Goal: Task Accomplishment & Management: Use online tool/utility

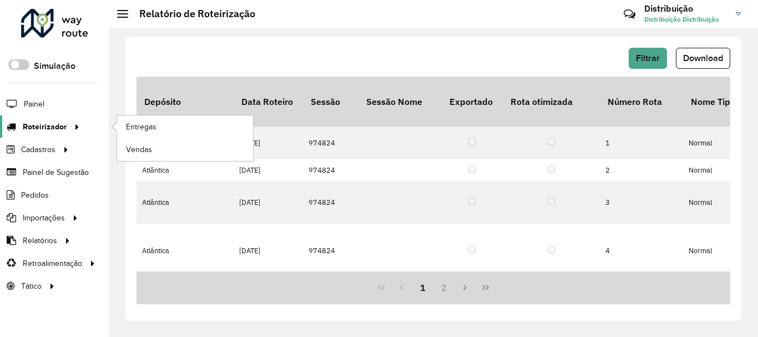
click at [43, 121] on span "Roteirizador" at bounding box center [45, 127] width 44 height 12
click at [158, 124] on link "Entregas" at bounding box center [185, 126] width 136 height 22
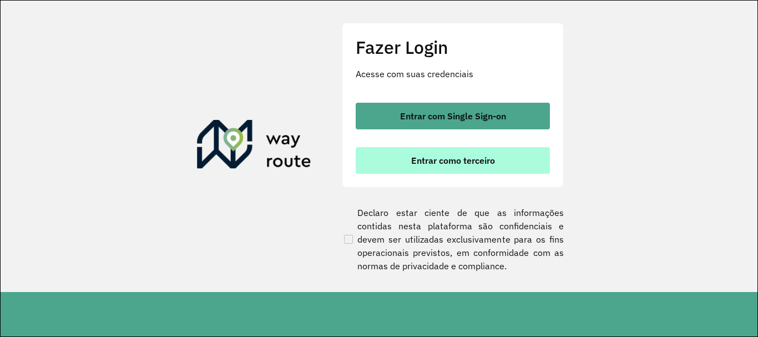
click at [405, 160] on button "Entrar como terceiro" at bounding box center [453, 160] width 194 height 27
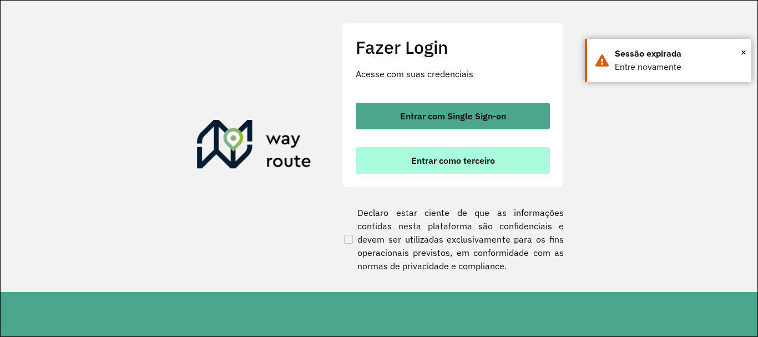
click at [443, 151] on button "Entrar como terceiro" at bounding box center [453, 160] width 194 height 27
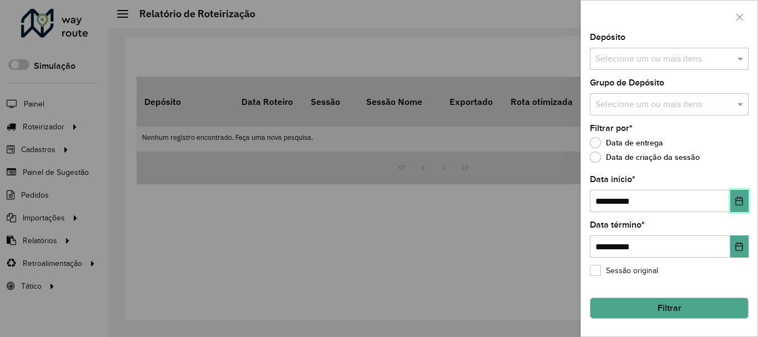
click at [747, 202] on button "Choose Date" at bounding box center [740, 201] width 18 height 22
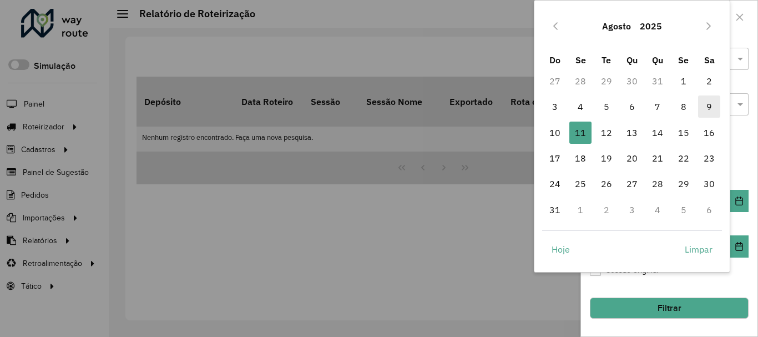
click at [709, 111] on span "9" at bounding box center [709, 106] width 22 height 22
type input "**********"
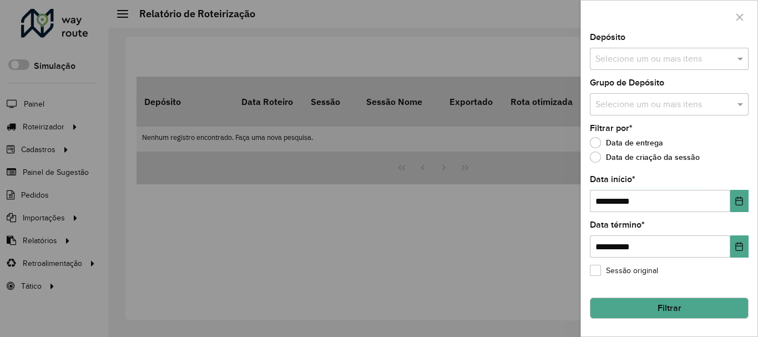
drag, startPoint x: 376, startPoint y: 204, endPoint x: 78, endPoint y: 193, distance: 298.3
click at [369, 203] on div at bounding box center [379, 168] width 758 height 337
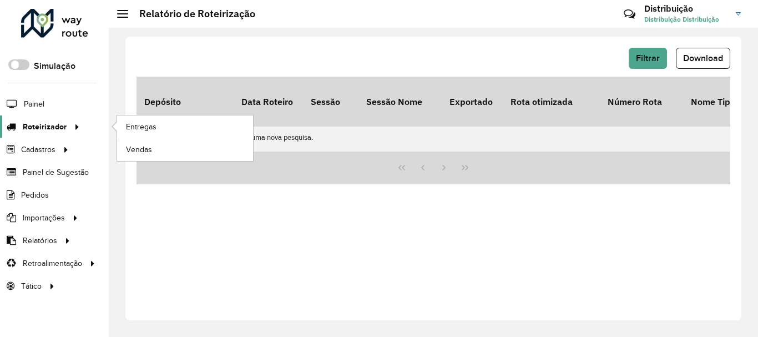
click at [49, 122] on span "Roteirizador" at bounding box center [45, 127] width 44 height 12
click at [144, 122] on span "Entregas" at bounding box center [142, 127] width 32 height 12
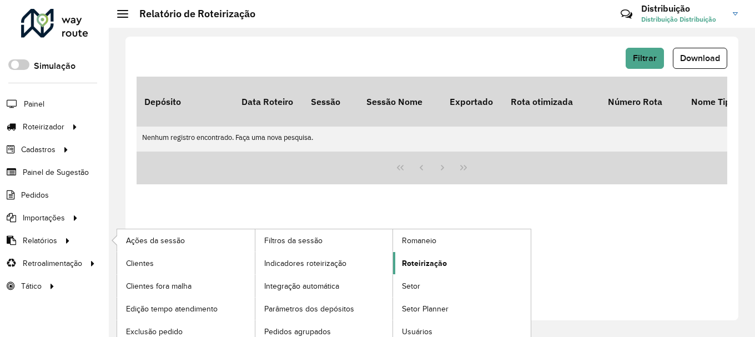
click at [421, 264] on span "Roteirização" at bounding box center [424, 264] width 45 height 12
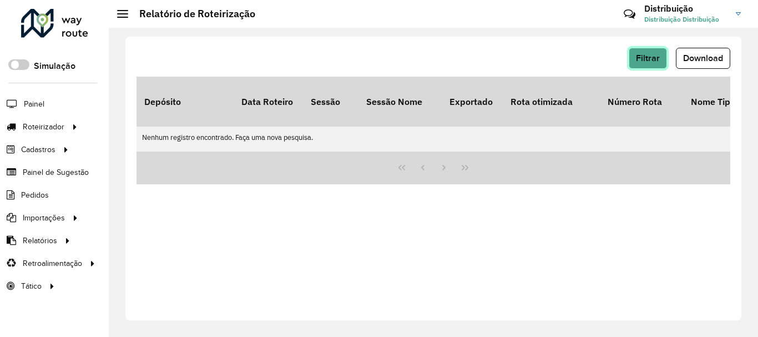
click at [651, 55] on span "Filtrar" at bounding box center [648, 57] width 24 height 9
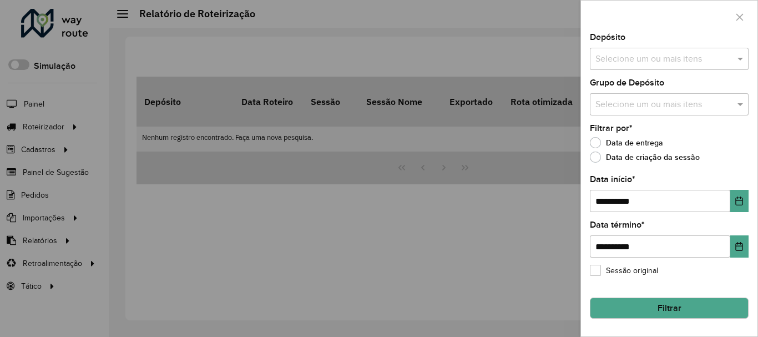
drag, startPoint x: 646, startPoint y: 65, endPoint x: 646, endPoint y: 71, distance: 5.6
click at [646, 64] on input "text" at bounding box center [664, 59] width 142 height 13
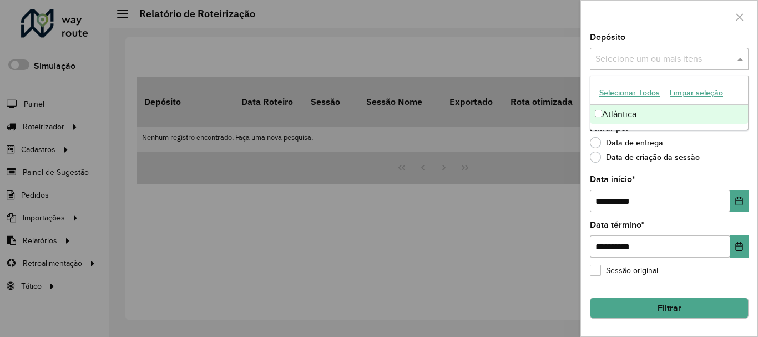
click at [648, 112] on div "Atlântica" at bounding box center [670, 114] width 158 height 19
drag, startPoint x: 729, startPoint y: 150, endPoint x: 739, endPoint y: 195, distance: 46.1
click at [731, 150] on div "Data de entrega" at bounding box center [669, 145] width 159 height 13
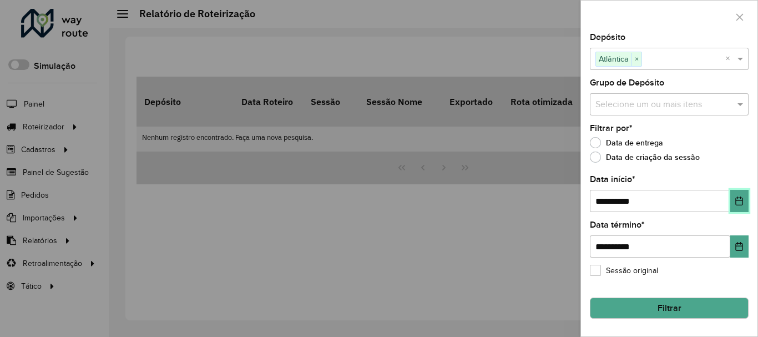
click at [739, 204] on icon "Choose Date" at bounding box center [739, 201] width 9 height 9
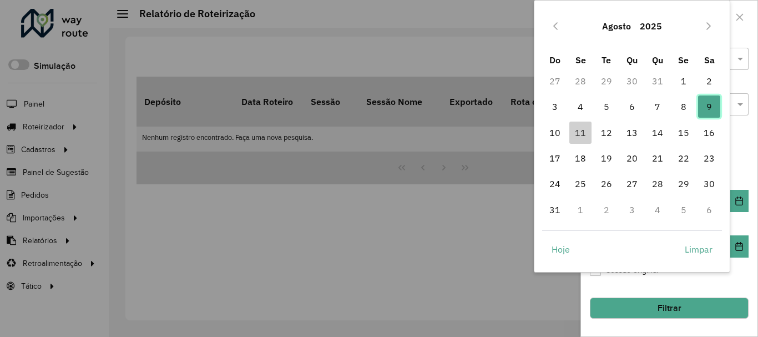
click at [711, 104] on span "9" at bounding box center [709, 106] width 22 height 22
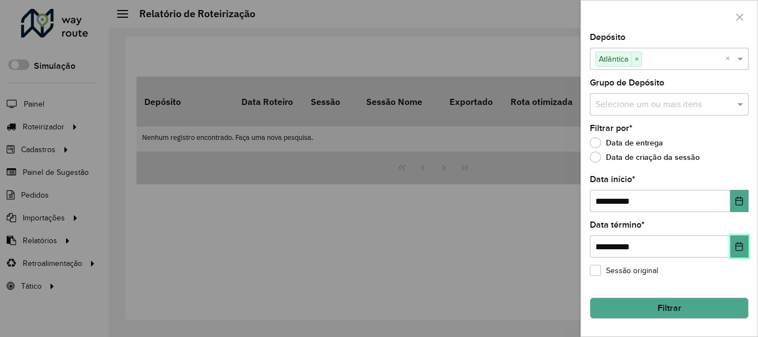
click at [740, 257] on button "Choose Date" at bounding box center [740, 246] width 18 height 22
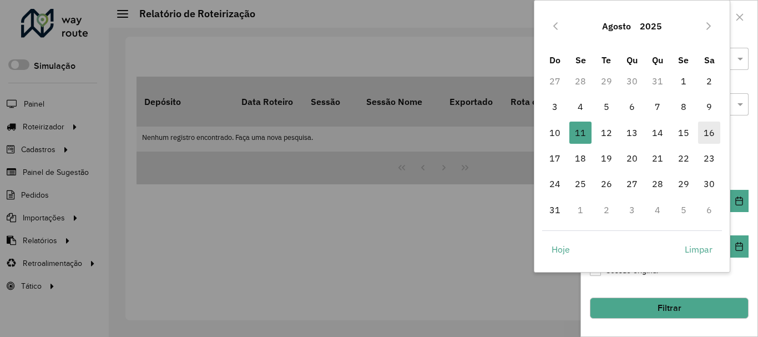
drag, startPoint x: 710, startPoint y: 108, endPoint x: 716, endPoint y: 127, distance: 19.7
click at [711, 108] on span "9" at bounding box center [709, 106] width 22 height 22
type input "**********"
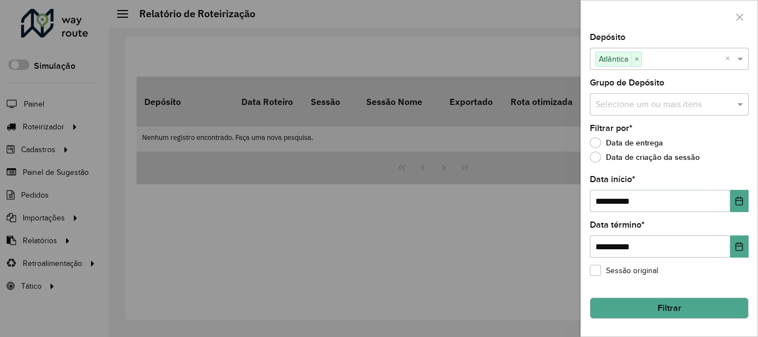
click at [677, 304] on button "Filtrar" at bounding box center [669, 308] width 159 height 21
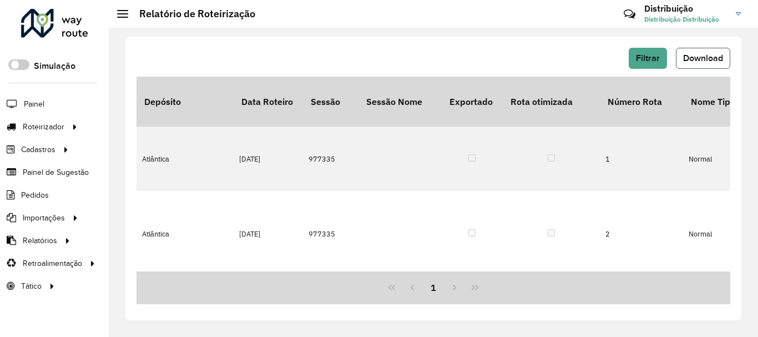
click at [688, 61] on span "Download" at bounding box center [703, 57] width 40 height 9
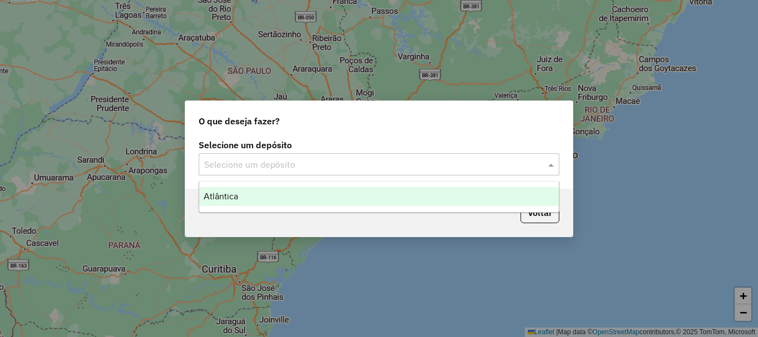
drag, startPoint x: 254, startPoint y: 158, endPoint x: 276, endPoint y: 182, distance: 33.0
click at [258, 160] on input "text" at bounding box center [368, 164] width 328 height 13
click at [276, 193] on div "Atlântica" at bounding box center [379, 196] width 360 height 19
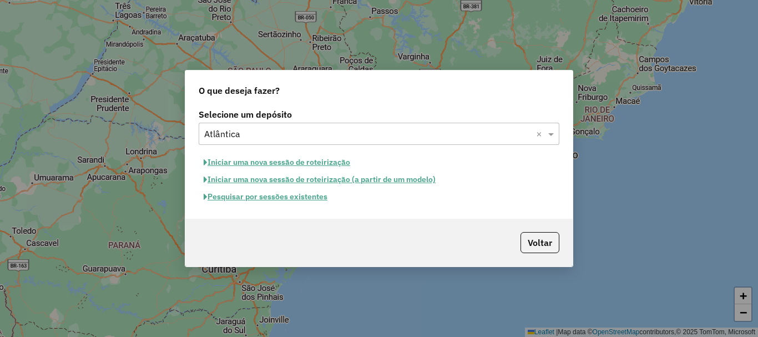
click at [278, 199] on button "Pesquisar por sessões existentes" at bounding box center [266, 196] width 134 height 17
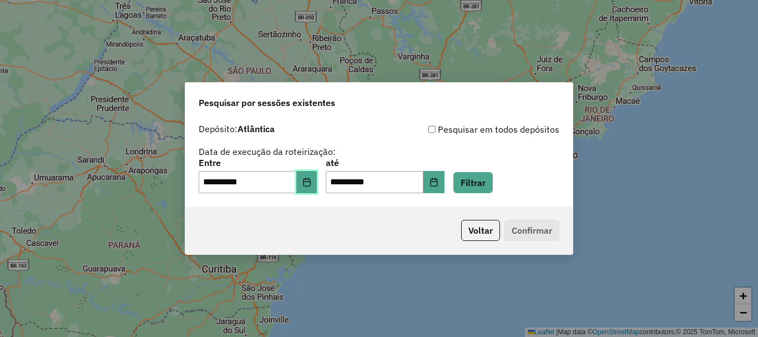
click at [313, 174] on button "Choose Date" at bounding box center [306, 182] width 21 height 22
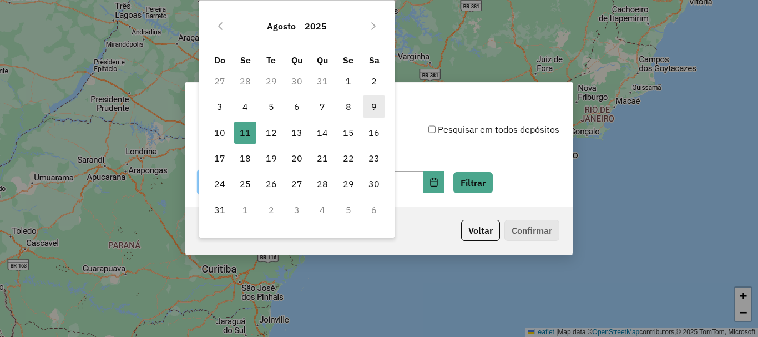
click at [373, 105] on span "9" at bounding box center [374, 106] width 22 height 22
type input "**********"
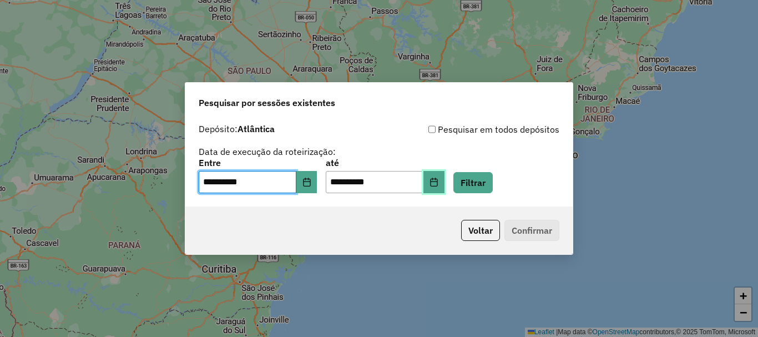
click at [445, 187] on button "Choose Date" at bounding box center [434, 182] width 21 height 22
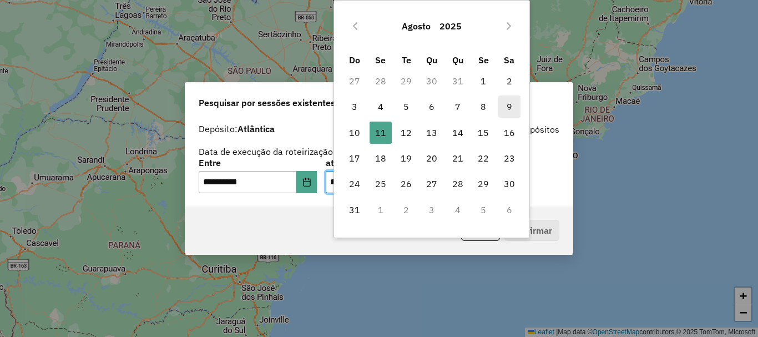
click at [511, 100] on span "9" at bounding box center [510, 106] width 22 height 22
type input "**********"
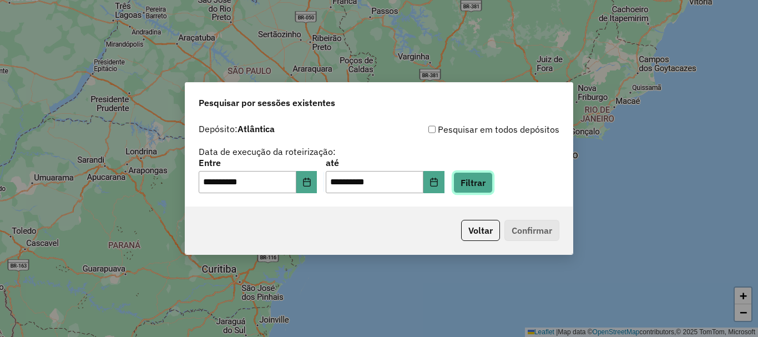
click at [482, 187] on button "Filtrar" at bounding box center [473, 182] width 39 height 21
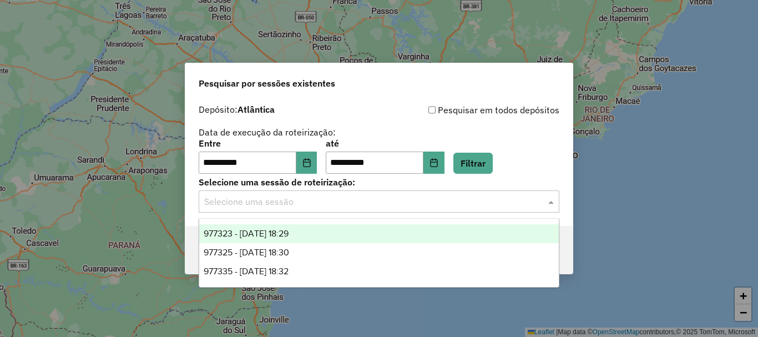
click at [304, 204] on input "text" at bounding box center [368, 201] width 328 height 13
click at [289, 234] on span "977323 - 09/08/2025 18:29" at bounding box center [246, 233] width 85 height 9
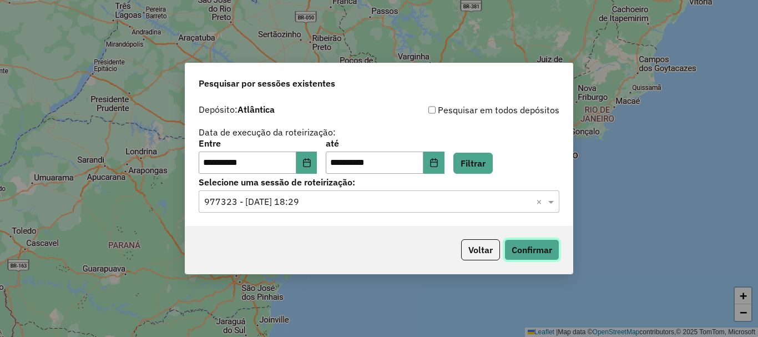
click at [538, 258] on button "Confirmar" at bounding box center [532, 249] width 55 height 21
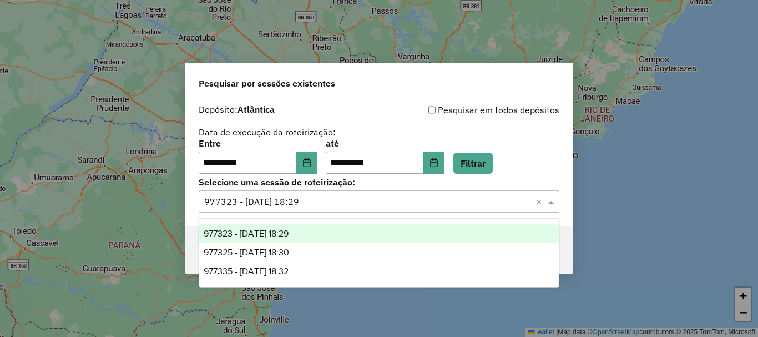
drag, startPoint x: 344, startPoint y: 198, endPoint x: 349, endPoint y: 230, distance: 32.7
click at [344, 199] on input "text" at bounding box center [368, 201] width 328 height 13
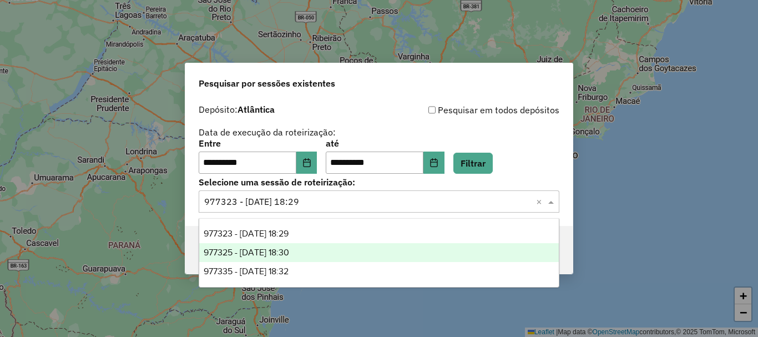
click at [333, 250] on div "977325 - 09/08/2025 18:30" at bounding box center [379, 252] width 360 height 19
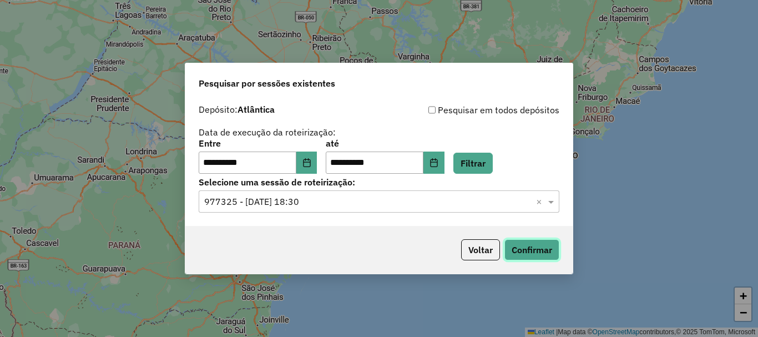
click at [546, 246] on button "Confirmar" at bounding box center [532, 249] width 55 height 21
click at [329, 208] on input "text" at bounding box center [368, 201] width 328 height 13
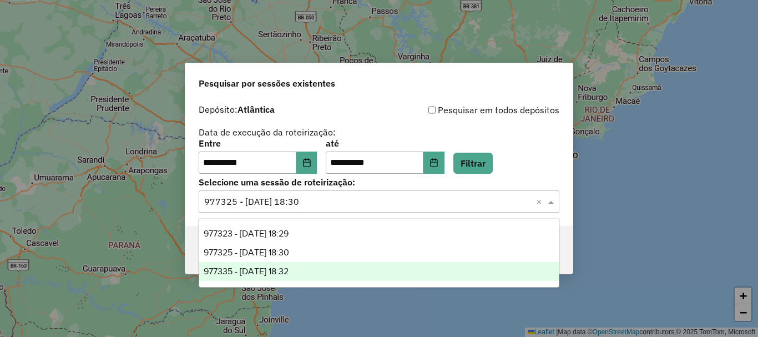
click at [289, 269] on span "977335 - 09/08/2025 18:32" at bounding box center [246, 270] width 85 height 9
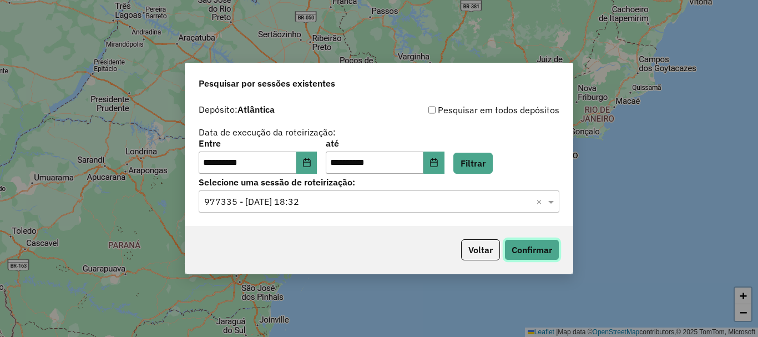
click at [556, 254] on button "Confirmar" at bounding box center [532, 249] width 55 height 21
click at [318, 167] on button "Choose Date" at bounding box center [306, 163] width 21 height 22
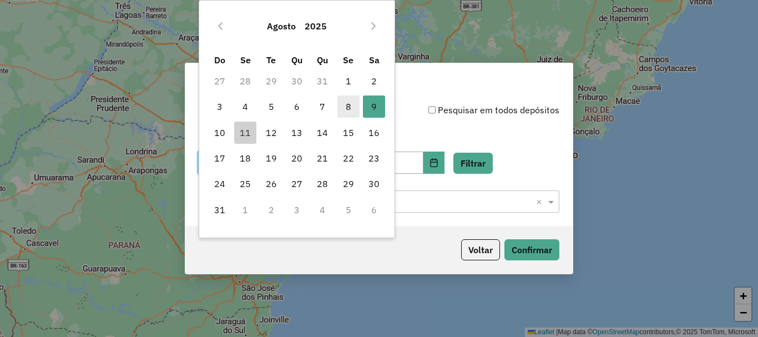
click at [350, 110] on span "8" at bounding box center [349, 106] width 22 height 22
type input "**********"
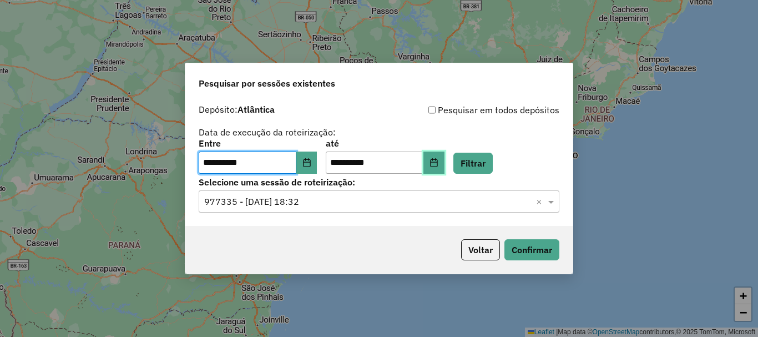
click at [442, 164] on button "Choose Date" at bounding box center [434, 163] width 21 height 22
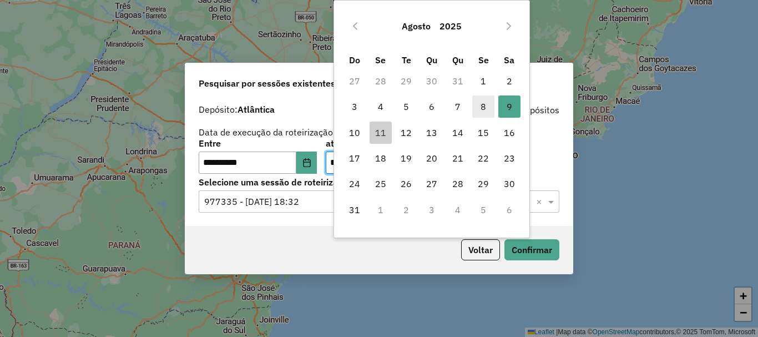
click at [480, 102] on span "8" at bounding box center [483, 106] width 22 height 22
type input "**********"
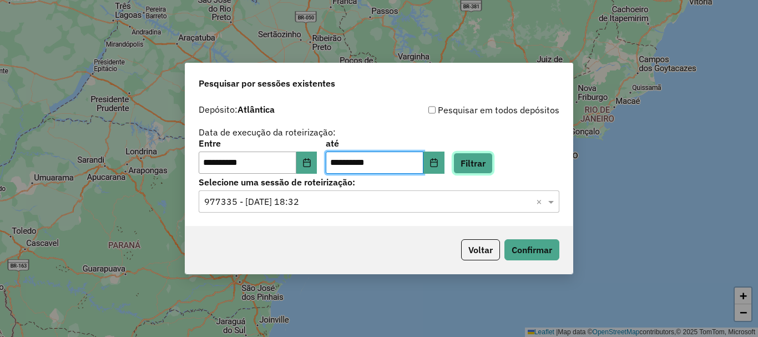
click at [493, 168] on button "Filtrar" at bounding box center [473, 163] width 39 height 21
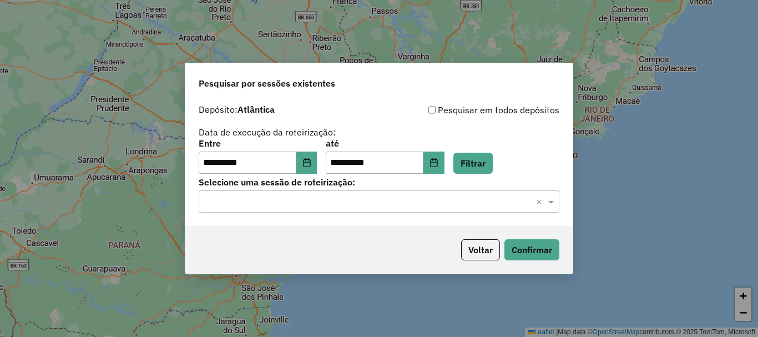
click at [254, 188] on label "Selecione uma sessão de roteirização:" at bounding box center [379, 181] width 361 height 13
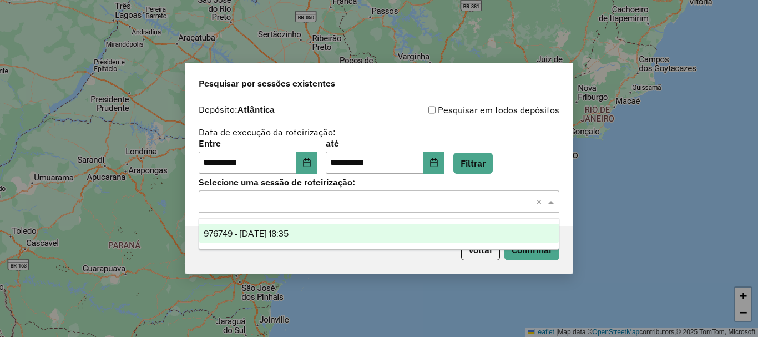
drag, startPoint x: 254, startPoint y: 208, endPoint x: 266, endPoint y: 222, distance: 18.1
click at [255, 208] on div "Selecione uma sessão × ×" at bounding box center [379, 201] width 361 height 22
click at [273, 235] on span "976749 - 08/08/2025 18:35" at bounding box center [246, 233] width 85 height 9
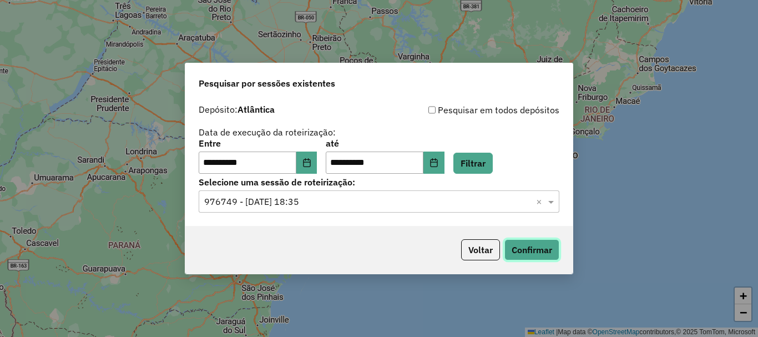
click at [537, 248] on button "Confirmar" at bounding box center [532, 249] width 55 height 21
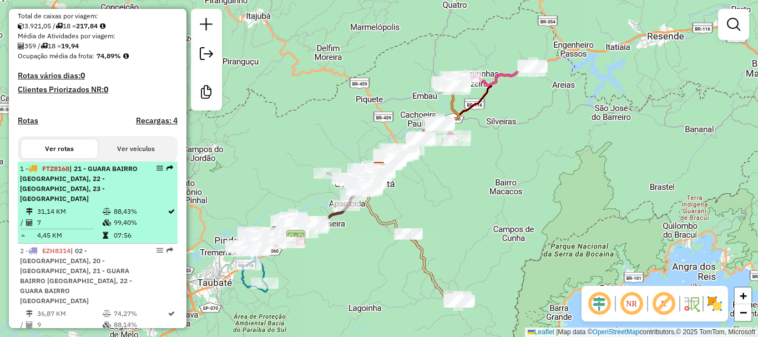
scroll to position [278, 0]
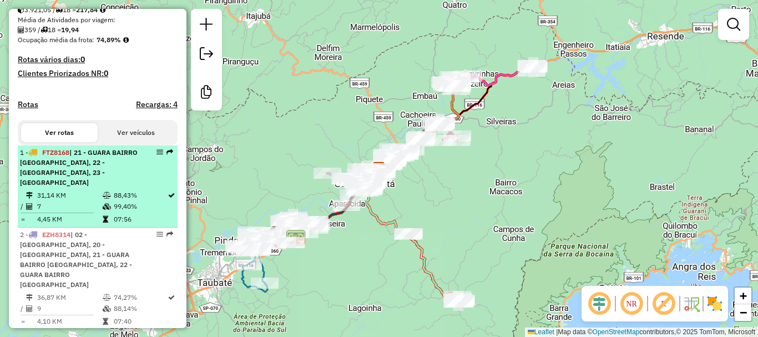
select select "**********"
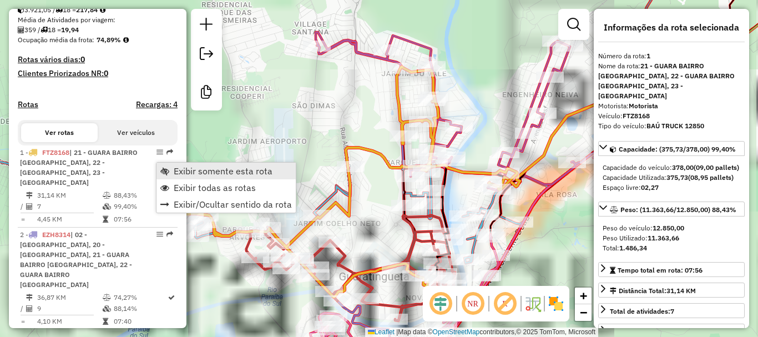
click at [209, 173] on span "Exibir somente esta rota" at bounding box center [223, 171] width 99 height 9
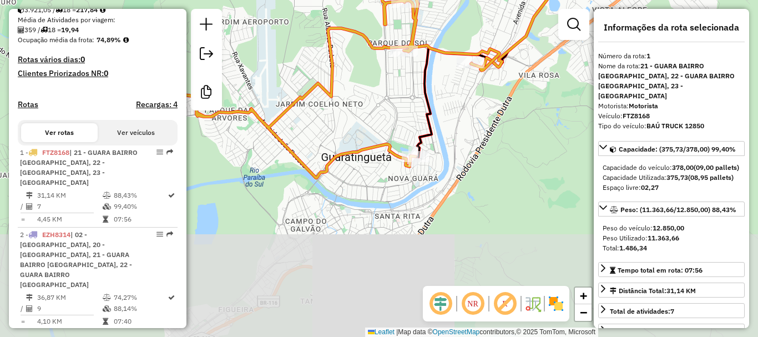
drag, startPoint x: 420, startPoint y: 256, endPoint x: 402, endPoint y: 137, distance: 120.7
click at [402, 137] on div "Janela de atendimento Grade de atendimento Capacidade Transportadoras Veículos …" at bounding box center [379, 168] width 758 height 337
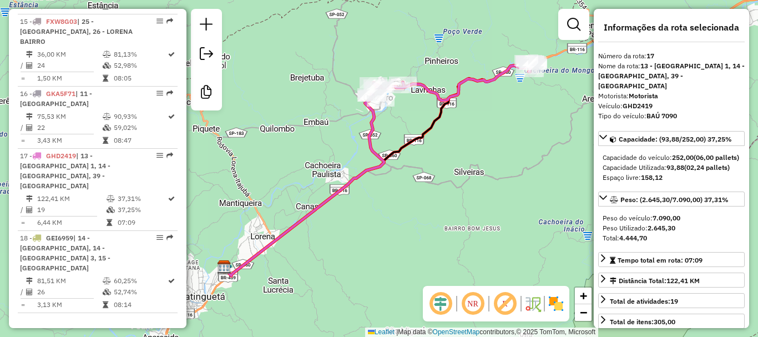
scroll to position [1587, 0]
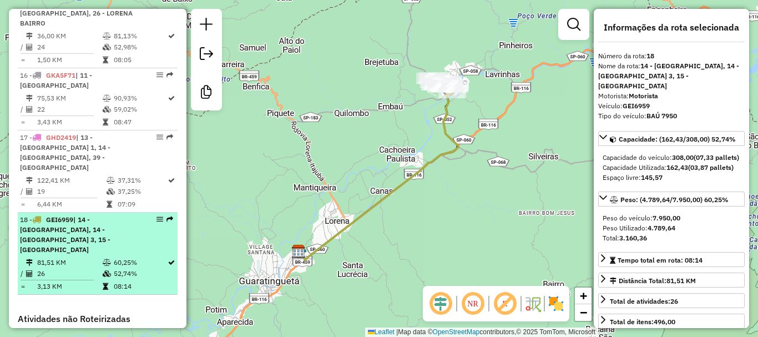
click at [77, 215] on span "| 14 - CRUZEIRO BAIRRO 2, 14 - CRUZEIRO BAIRRO 3, 15 - CRUZEIRO BAIRRO 4" at bounding box center [65, 234] width 90 height 38
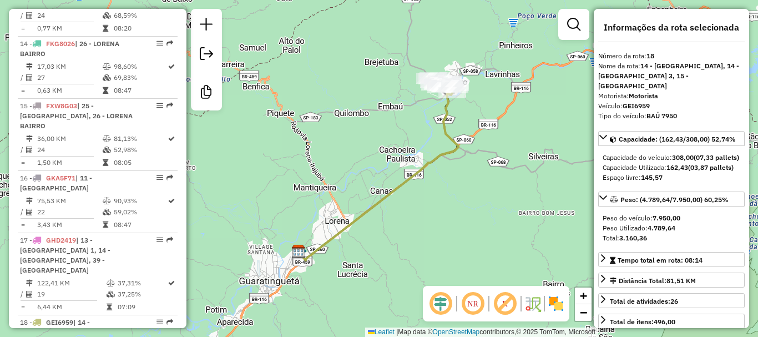
scroll to position [1476, 0]
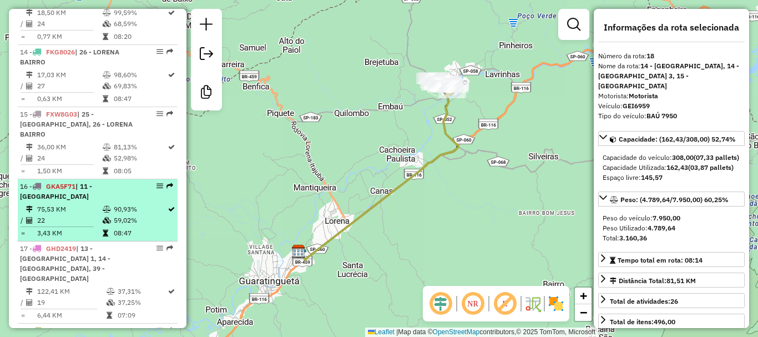
click at [84, 204] on td "75,53 KM" at bounding box center [70, 209] width 66 height 11
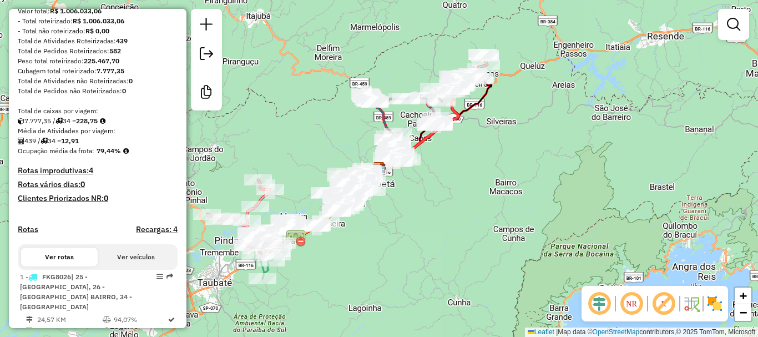
scroll to position [222, 0]
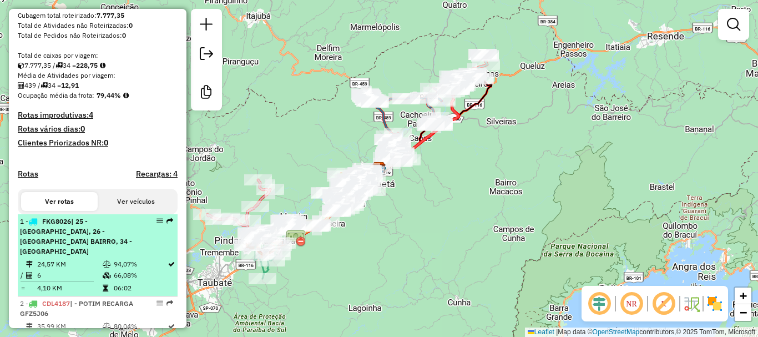
click at [85, 240] on span "| 25 - [GEOGRAPHIC_DATA], 26 - [GEOGRAPHIC_DATA] BAIRRO, 34 - [GEOGRAPHIC_DATA]" at bounding box center [76, 236] width 112 height 38
select select "**********"
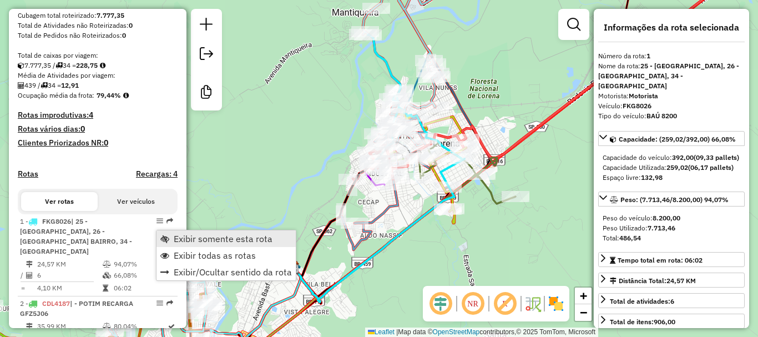
click at [179, 235] on span "Exibir somente esta rota" at bounding box center [223, 238] width 99 height 9
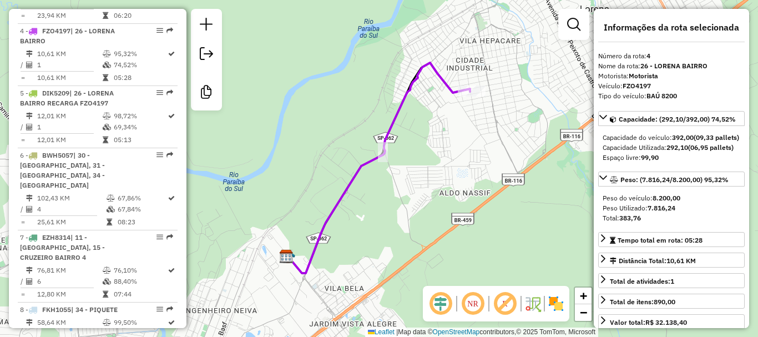
scroll to position [634, 0]
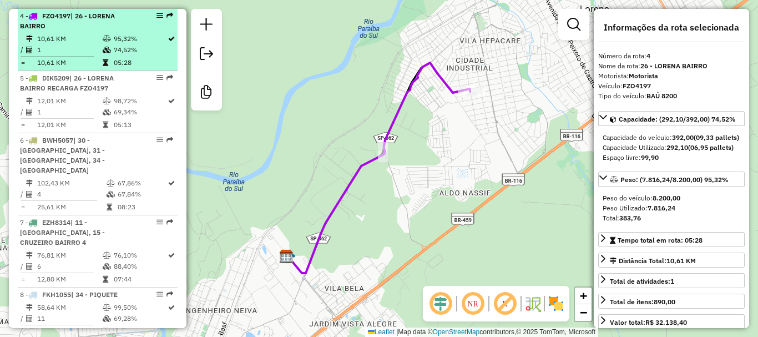
click at [80, 44] on td "10,61 KM" at bounding box center [70, 38] width 66 height 11
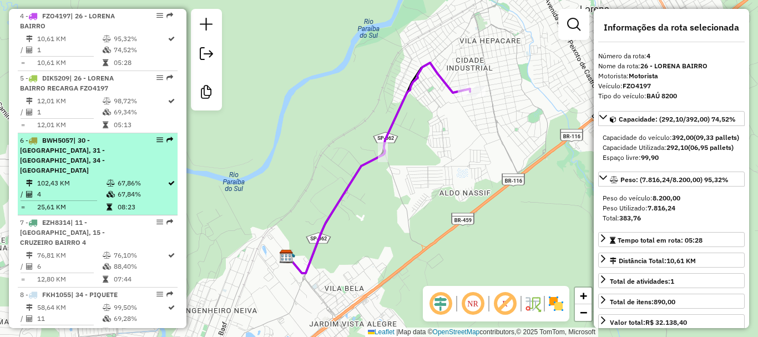
click at [83, 167] on li "6 - BWH5057 | 30 - PINDA BAIRRO 1, 31 - PINDA BAIRRO 2, 34 - ROSEIRA 102,43 KM …" at bounding box center [98, 174] width 160 height 82
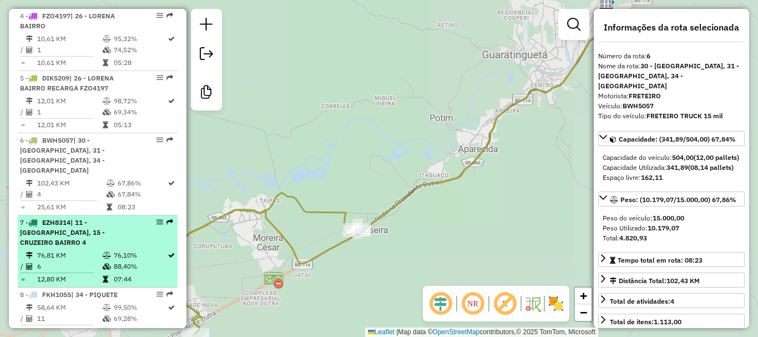
click at [79, 250] on td "76,81 KM" at bounding box center [70, 255] width 66 height 11
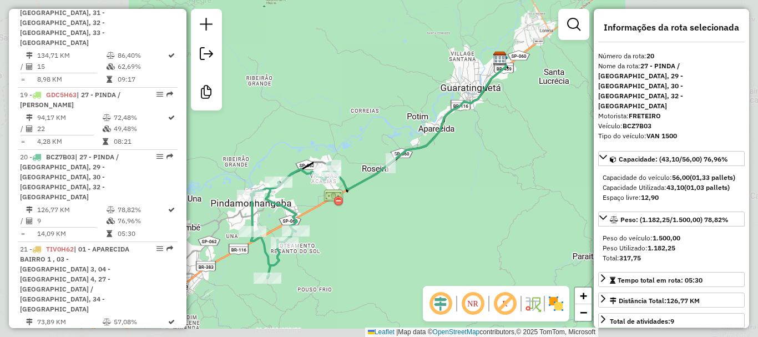
scroll to position [1789, 0]
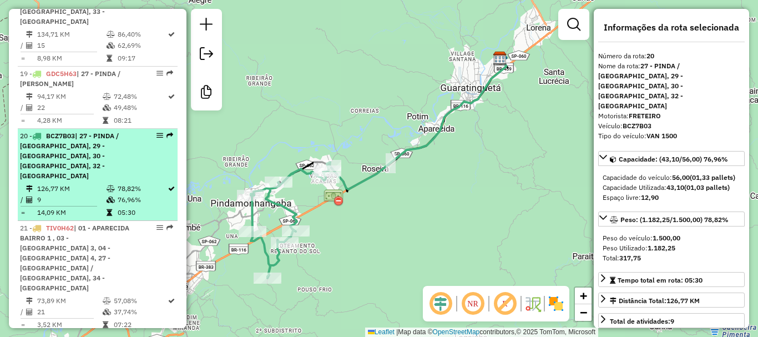
click at [73, 194] on td "9" at bounding box center [71, 199] width 69 height 11
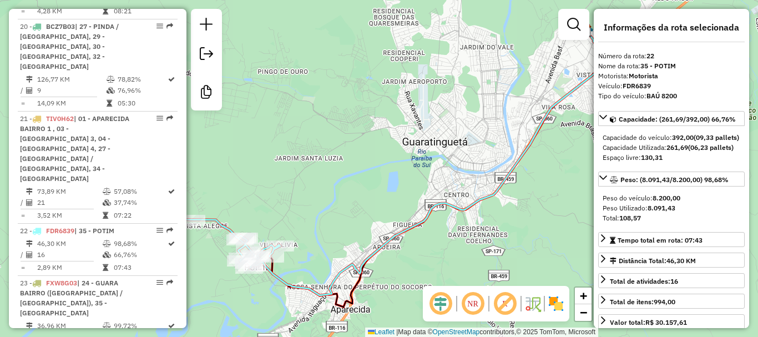
scroll to position [1900, 0]
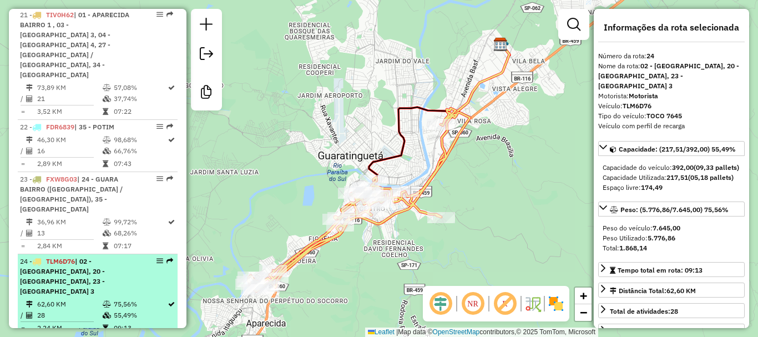
scroll to position [2011, 0]
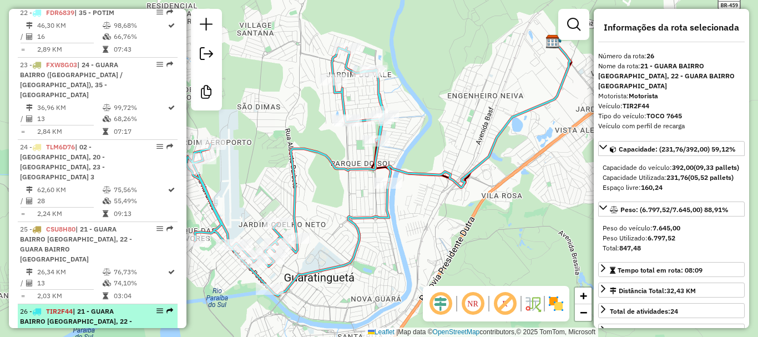
scroll to position [2122, 0]
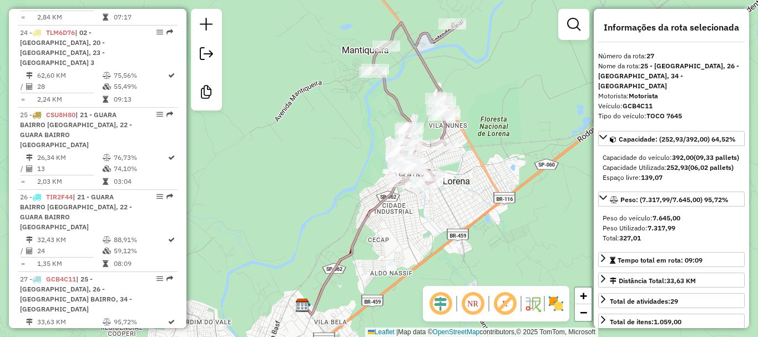
scroll to position [2233, 0]
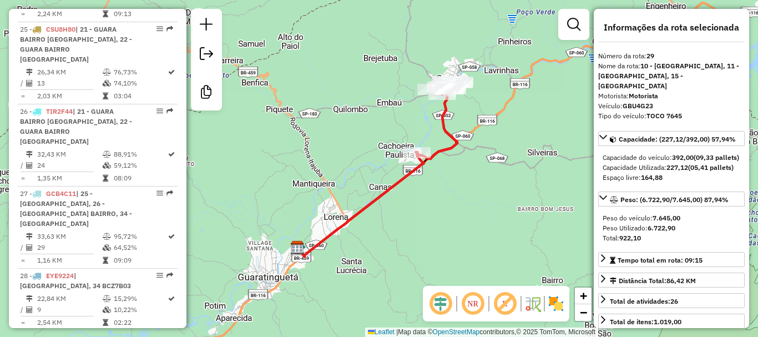
scroll to position [2344, 0]
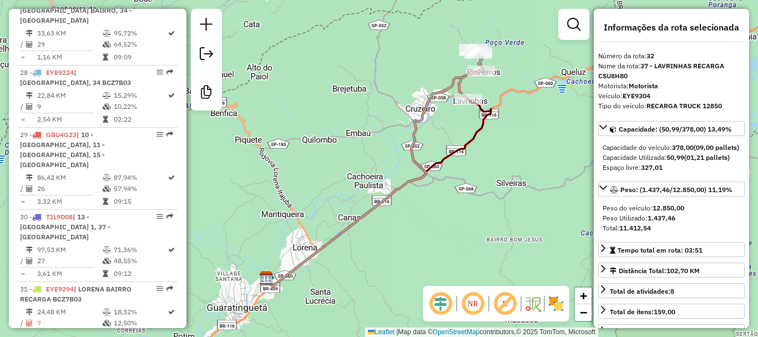
scroll to position [2521, 0]
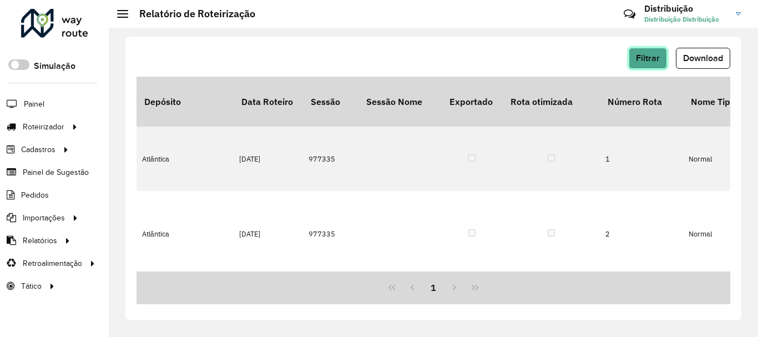
click at [662, 59] on button "Filtrar" at bounding box center [648, 58] width 38 height 21
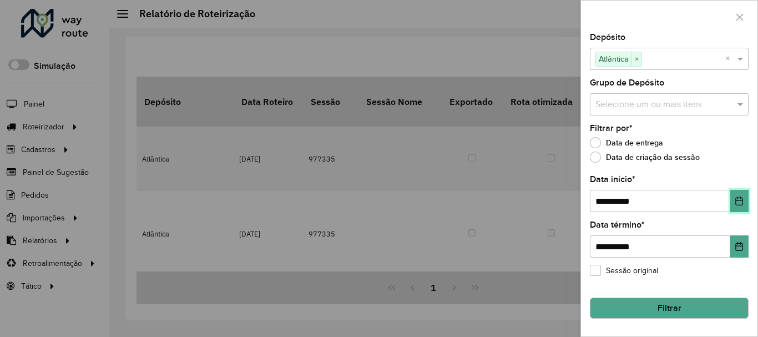
click at [742, 203] on icon "Choose Date" at bounding box center [739, 201] width 9 height 9
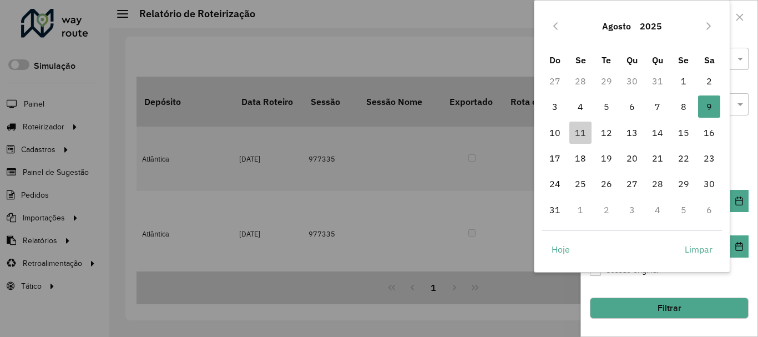
drag, startPoint x: 686, startPoint y: 114, endPoint x: 694, endPoint y: 121, distance: 10.7
click at [689, 113] on span "8" at bounding box center [684, 106] width 22 height 22
type input "**********"
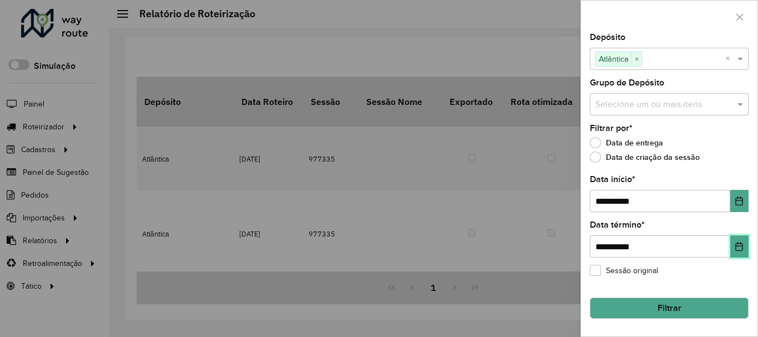
click at [739, 253] on button "Choose Date" at bounding box center [740, 246] width 18 height 22
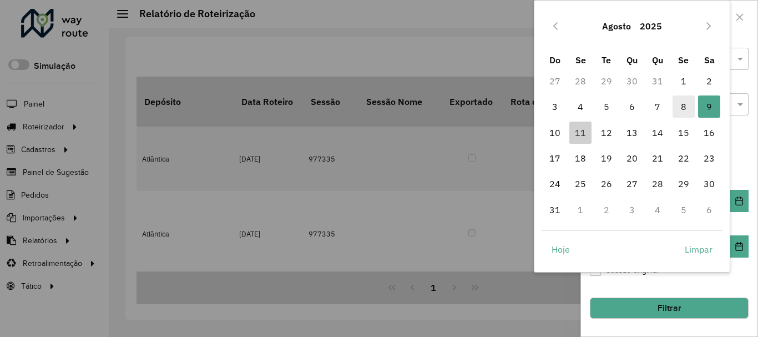
click at [681, 106] on span "8" at bounding box center [684, 106] width 22 height 22
type input "**********"
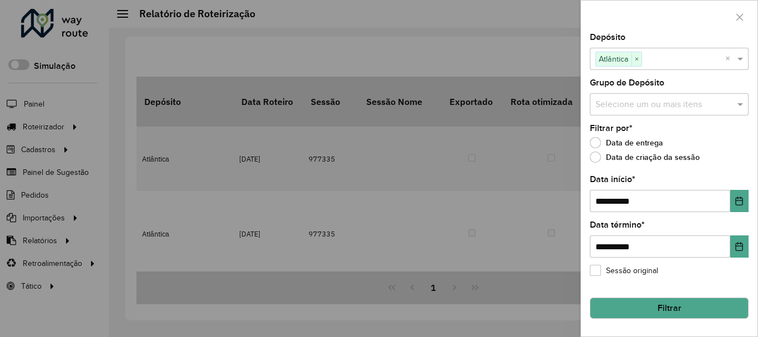
click at [674, 312] on button "Filtrar" at bounding box center [669, 308] width 159 height 21
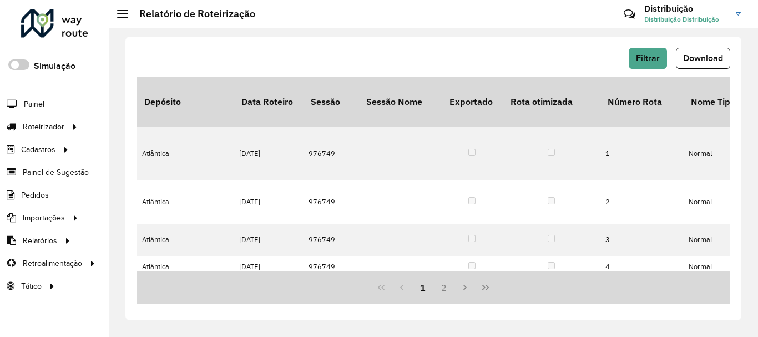
click at [706, 54] on span "Download" at bounding box center [703, 57] width 40 height 9
